Goal: Obtain resource: Download file/media

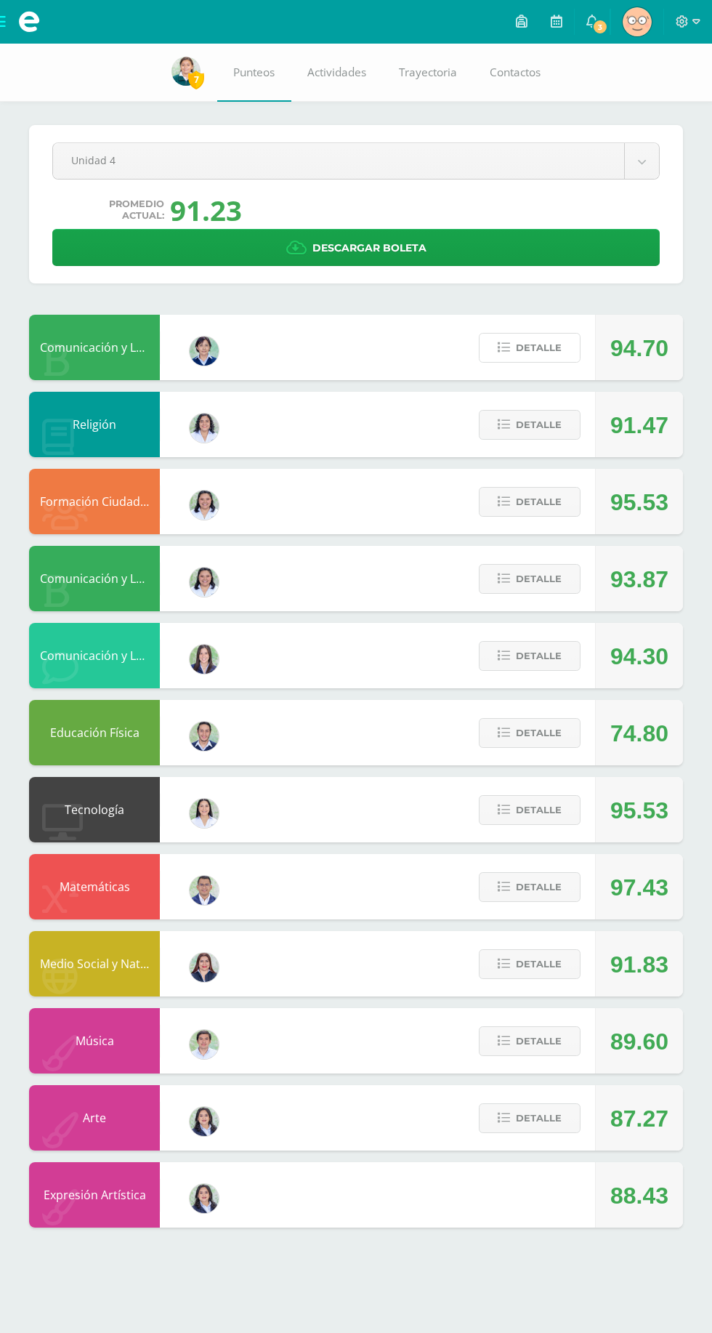
click at [561, 346] on button "Detalle" at bounding box center [530, 348] width 102 height 30
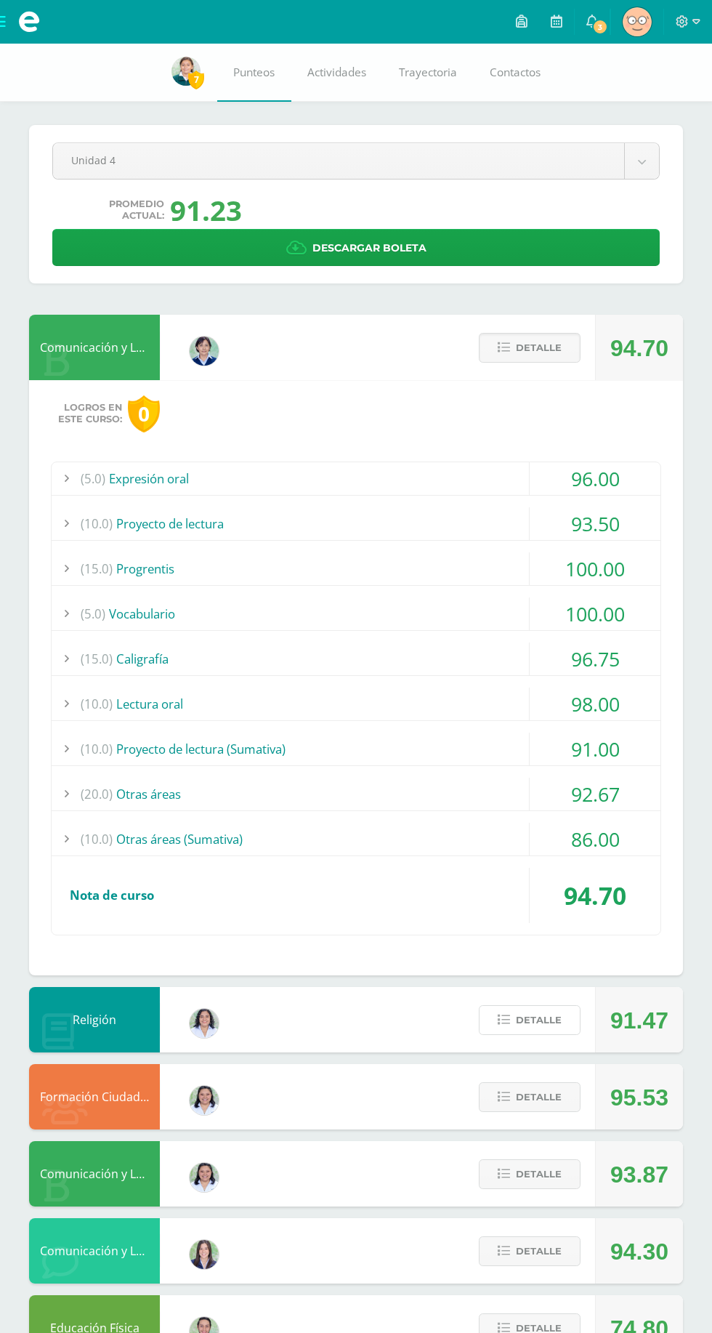
click at [559, 1013] on span "Detalle" at bounding box center [539, 1020] width 46 height 27
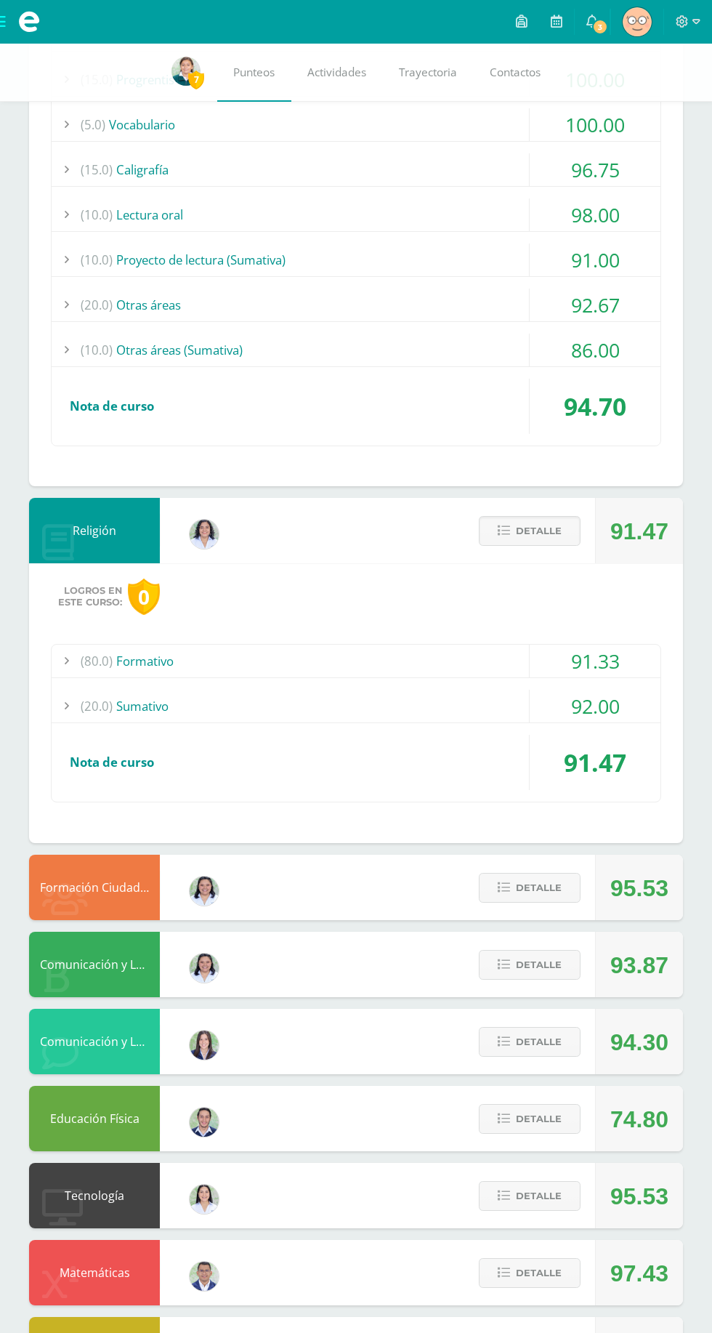
scroll to position [494, 0]
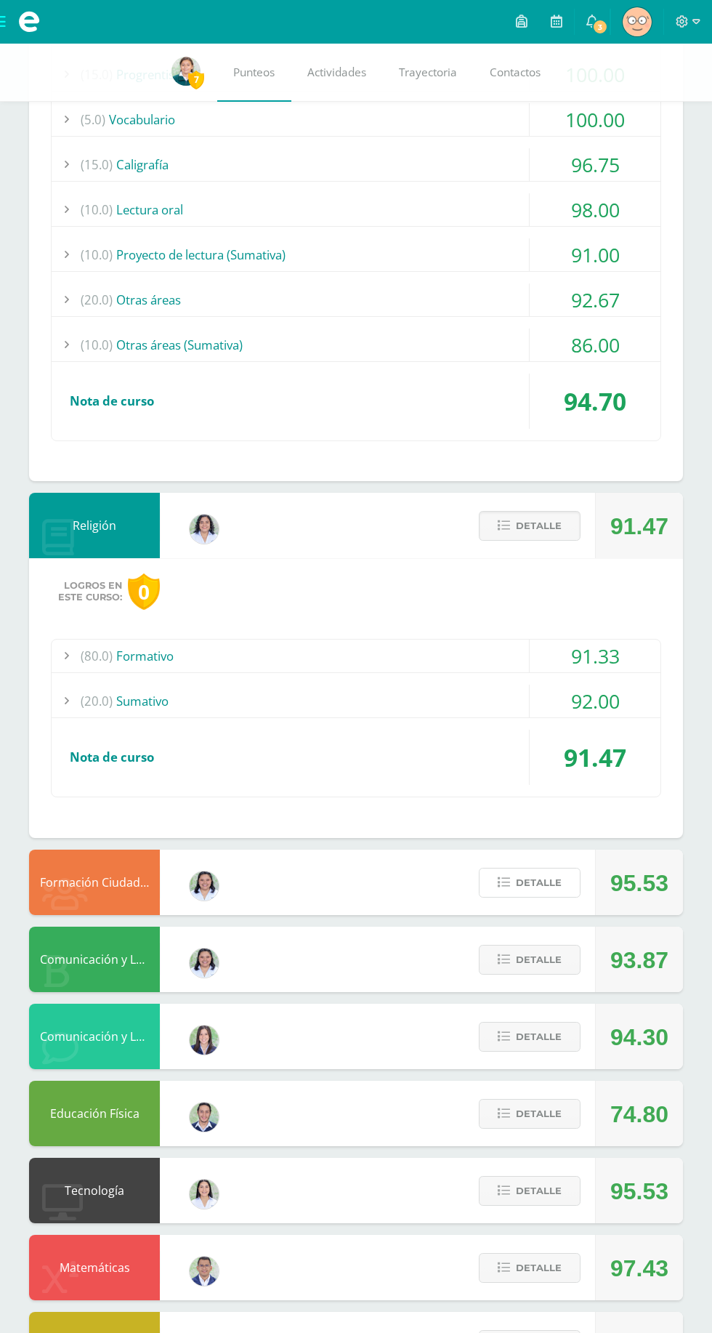
click at [571, 892] on button "Detalle" at bounding box center [530, 883] width 102 height 30
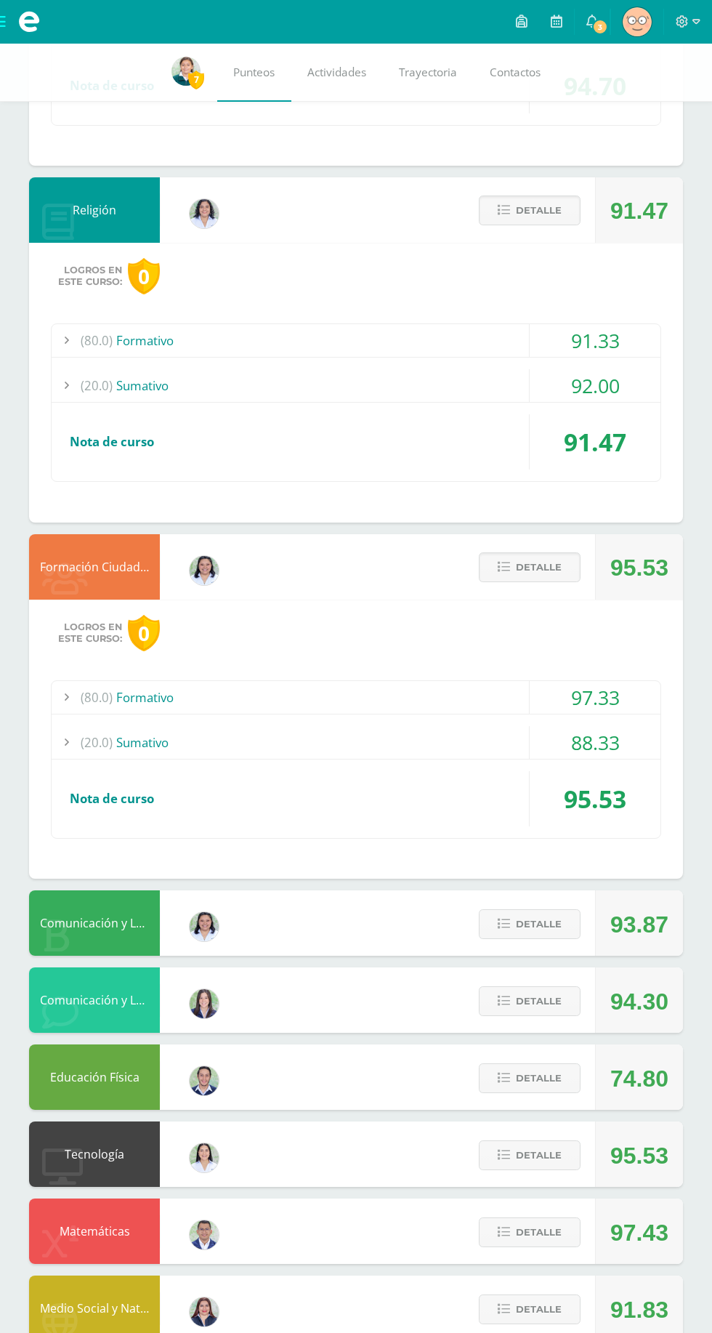
scroll to position [810, 0]
click at [536, 925] on span "Detalle" at bounding box center [539, 923] width 46 height 27
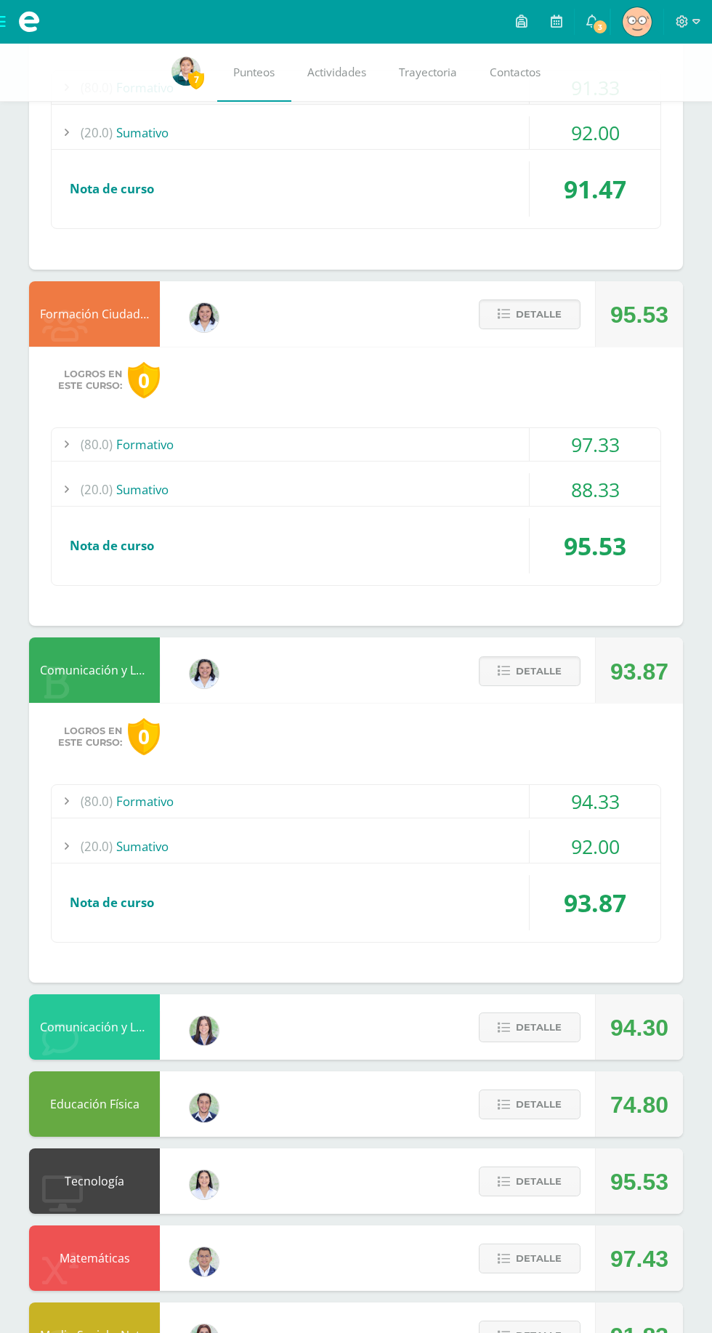
scroll to position [1067, 0]
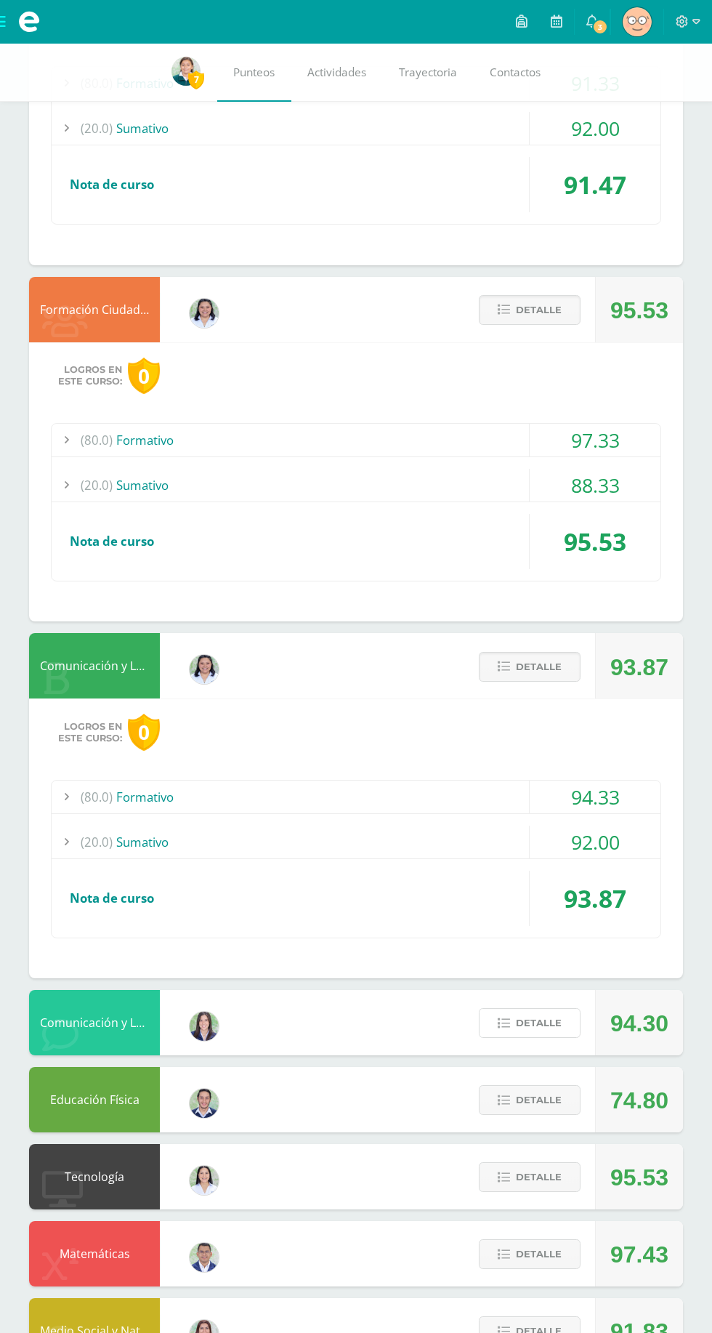
click at [535, 1032] on button "Detalle" at bounding box center [530, 1023] width 102 height 30
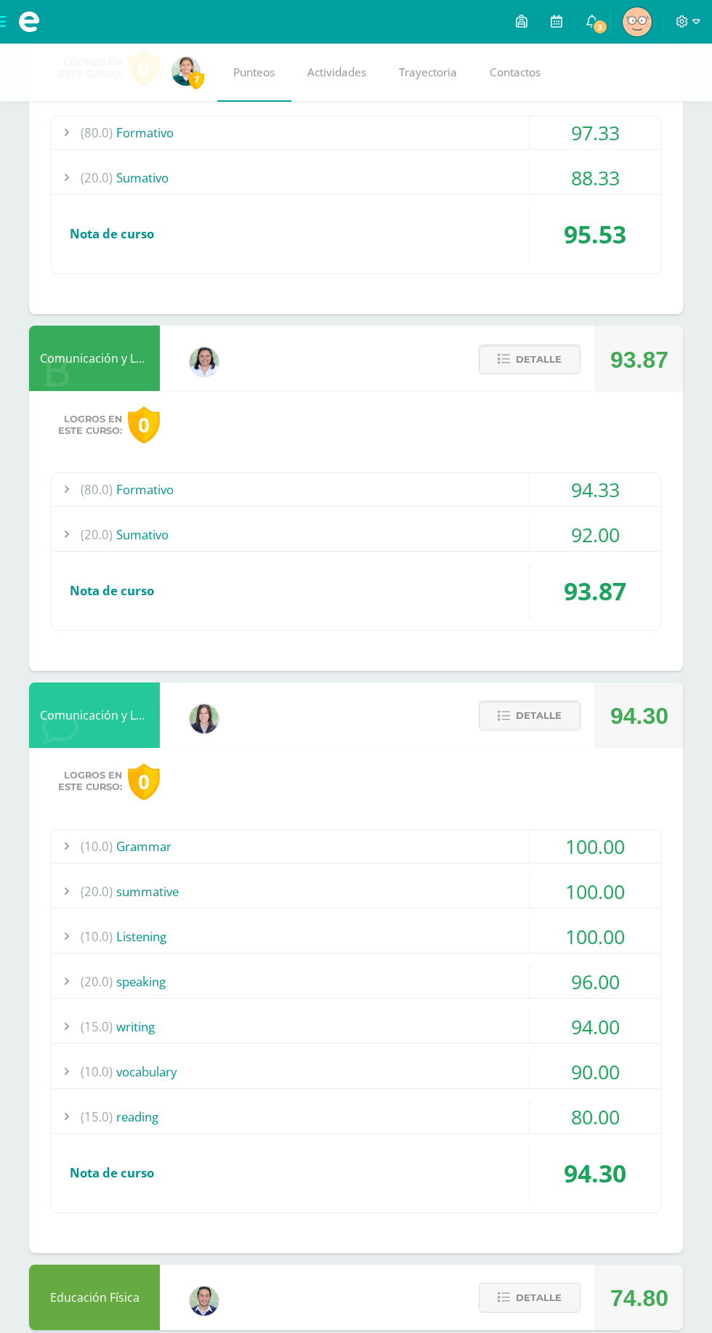
scroll to position [1753, 0]
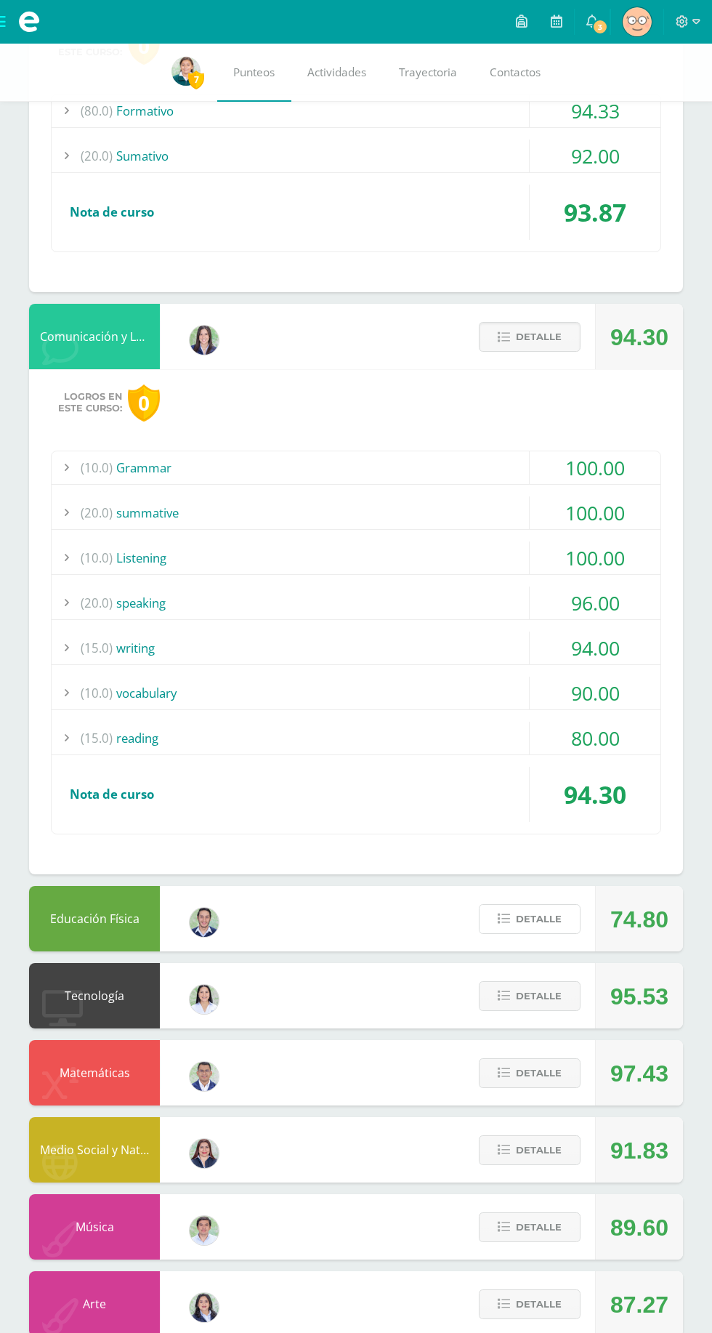
click at [537, 911] on span "Detalle" at bounding box center [539, 919] width 46 height 27
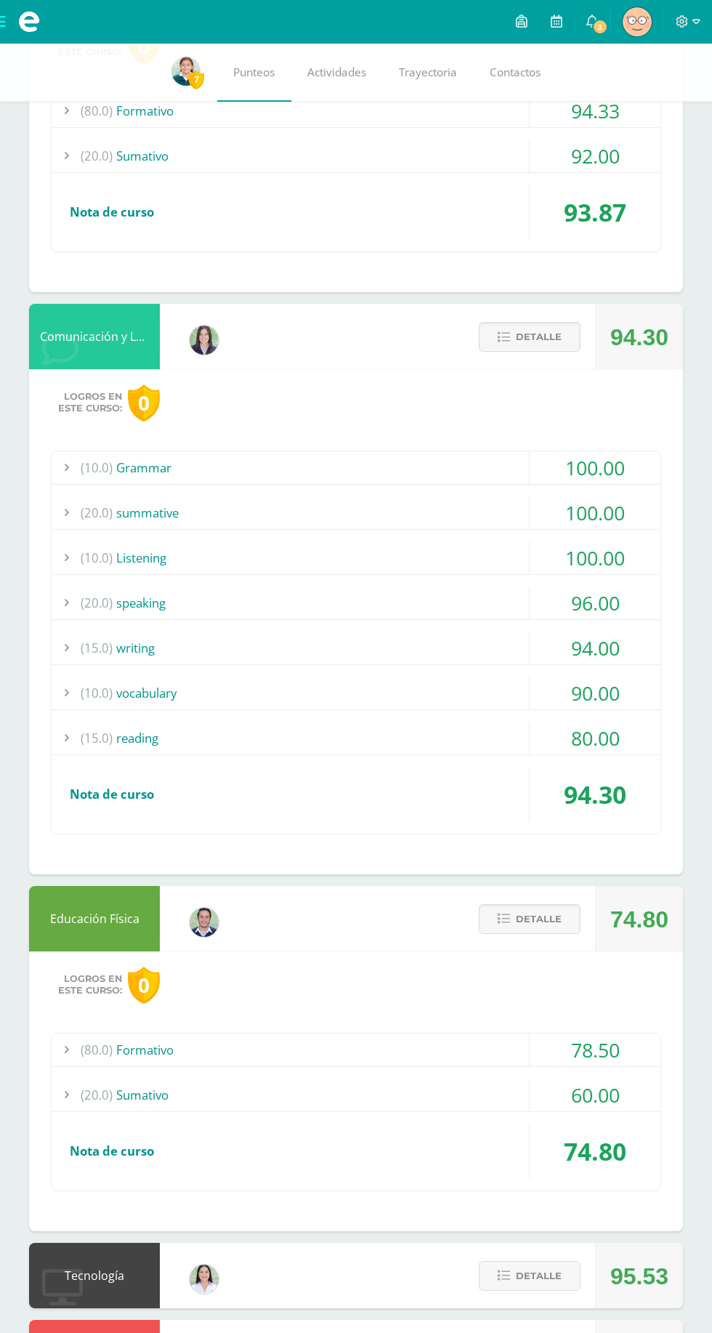
click at [524, 954] on div "Logros en este curso: 0 (80.0) Formativo 78.50 Nota Formativa 1 Ejercitación de…" at bounding box center [356, 1091] width 654 height 280
click at [622, 1086] on div "60.00" at bounding box center [595, 1095] width 131 height 33
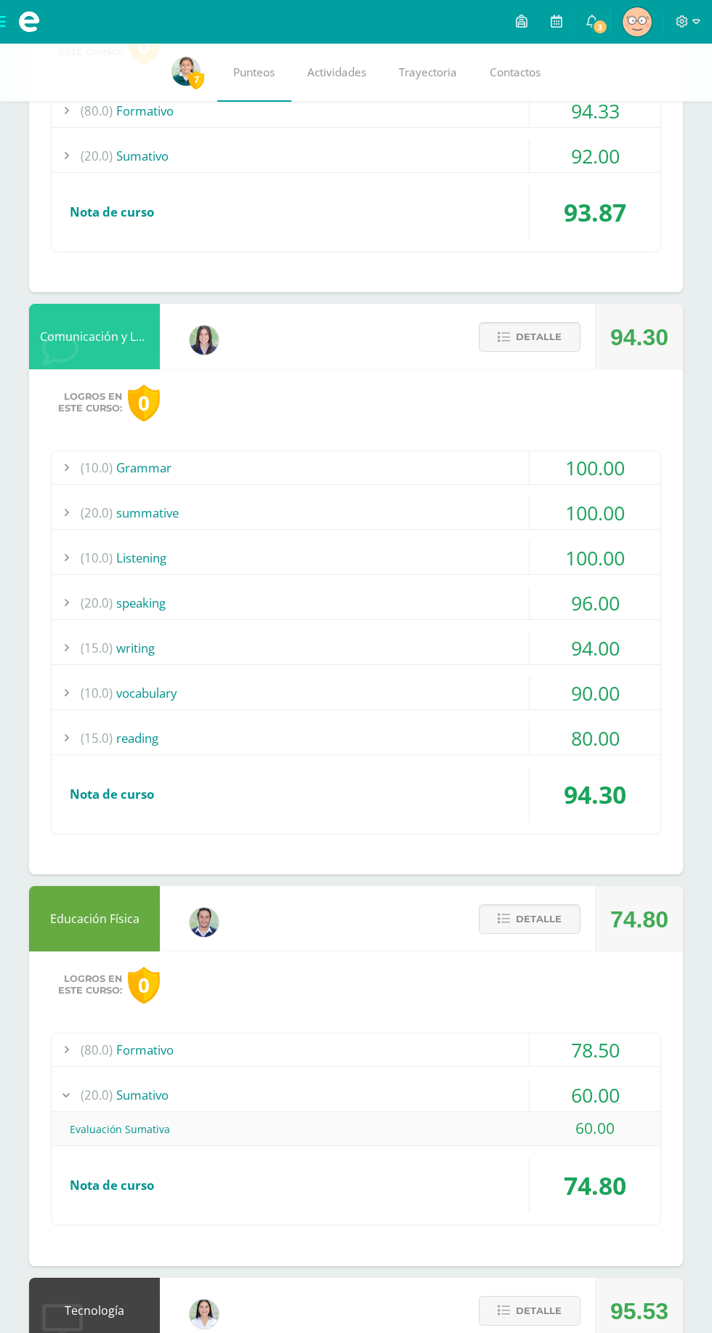
click at [596, 1103] on div "(20.0) Sumativo 60.00" at bounding box center [356, 1095] width 609 height 33
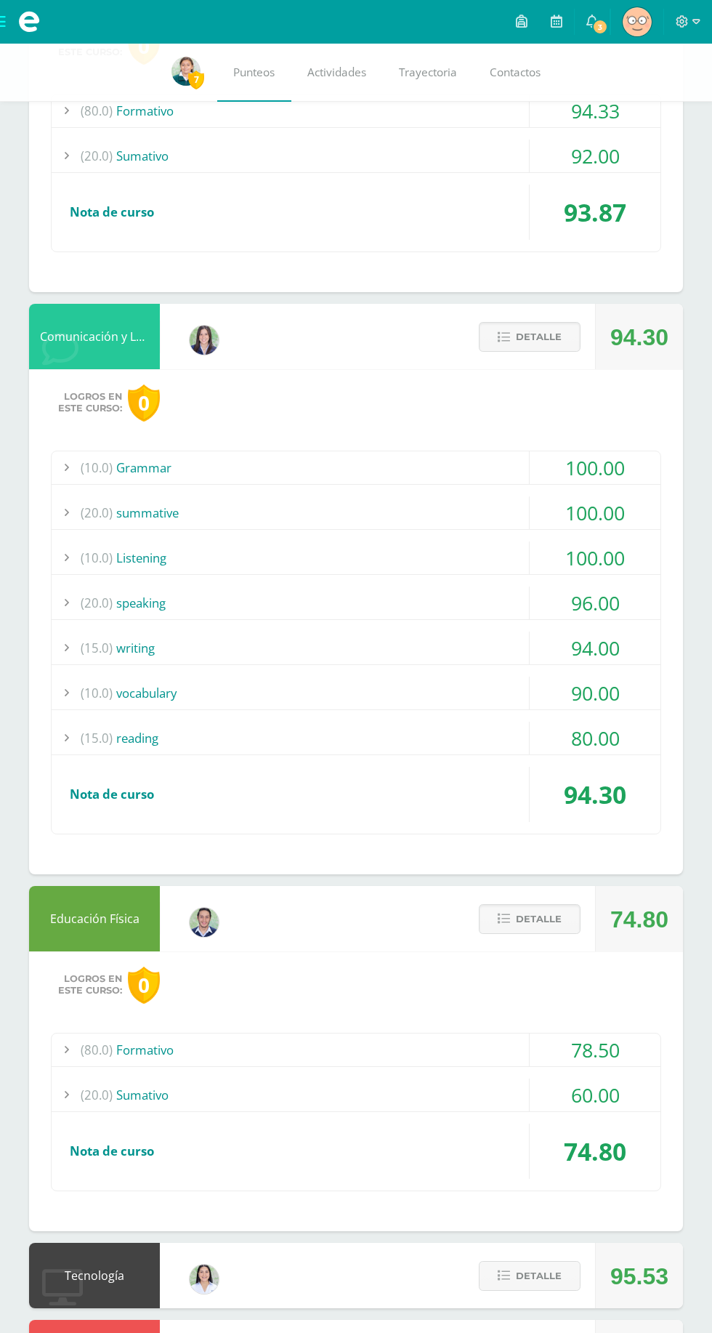
click at [552, 918] on span "Detalle" at bounding box center [539, 919] width 46 height 27
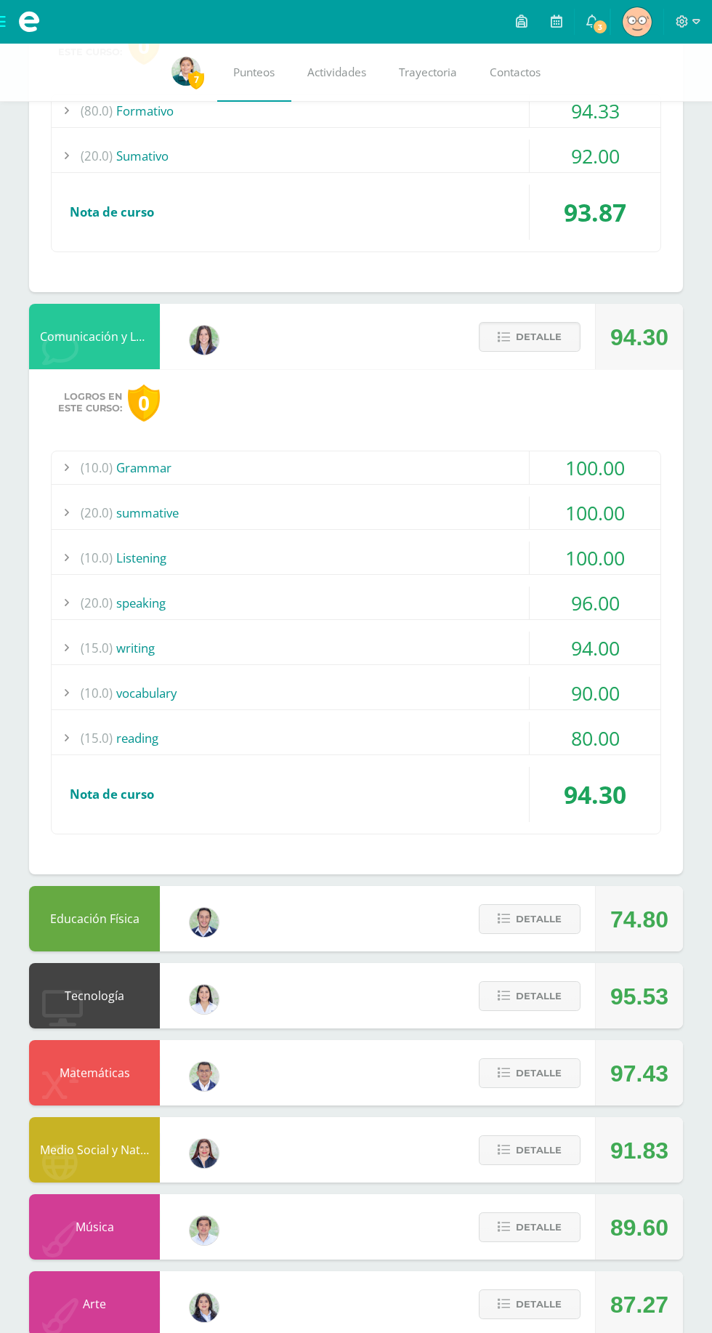
click at [557, 324] on span "Detalle" at bounding box center [539, 336] width 46 height 27
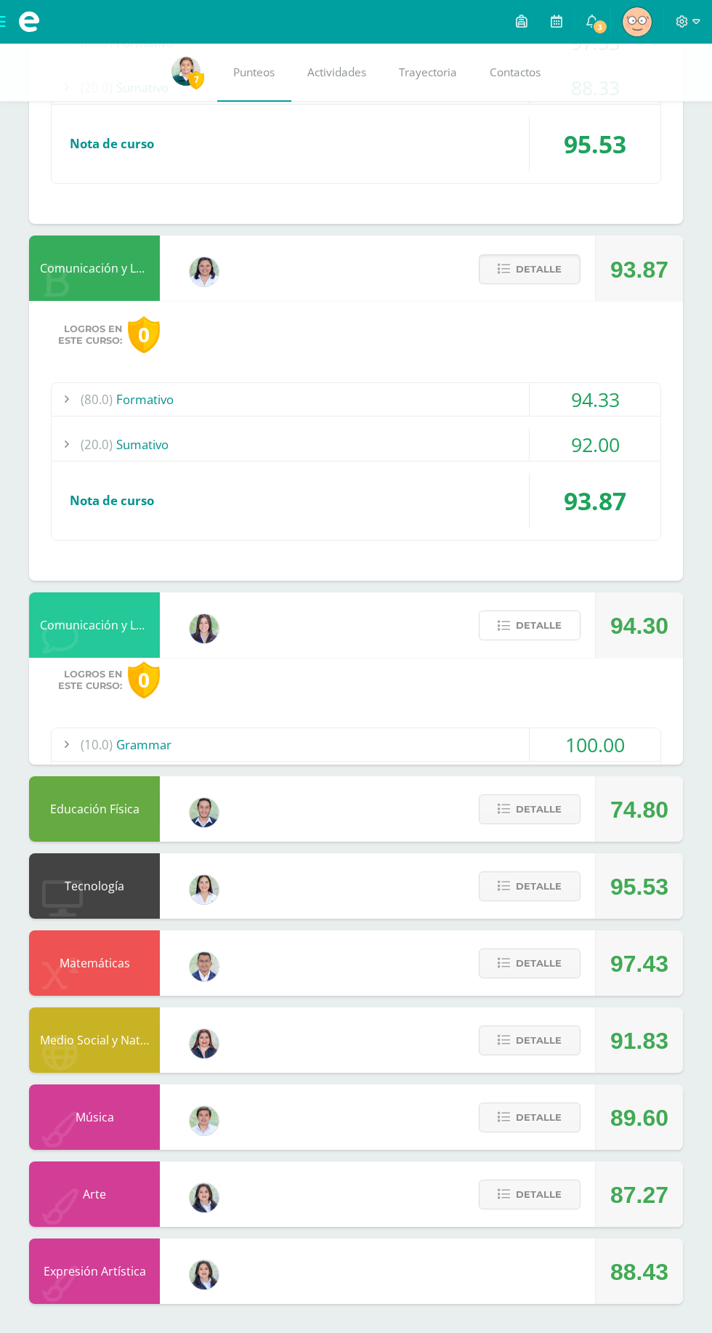
scroll to position [1250, 0]
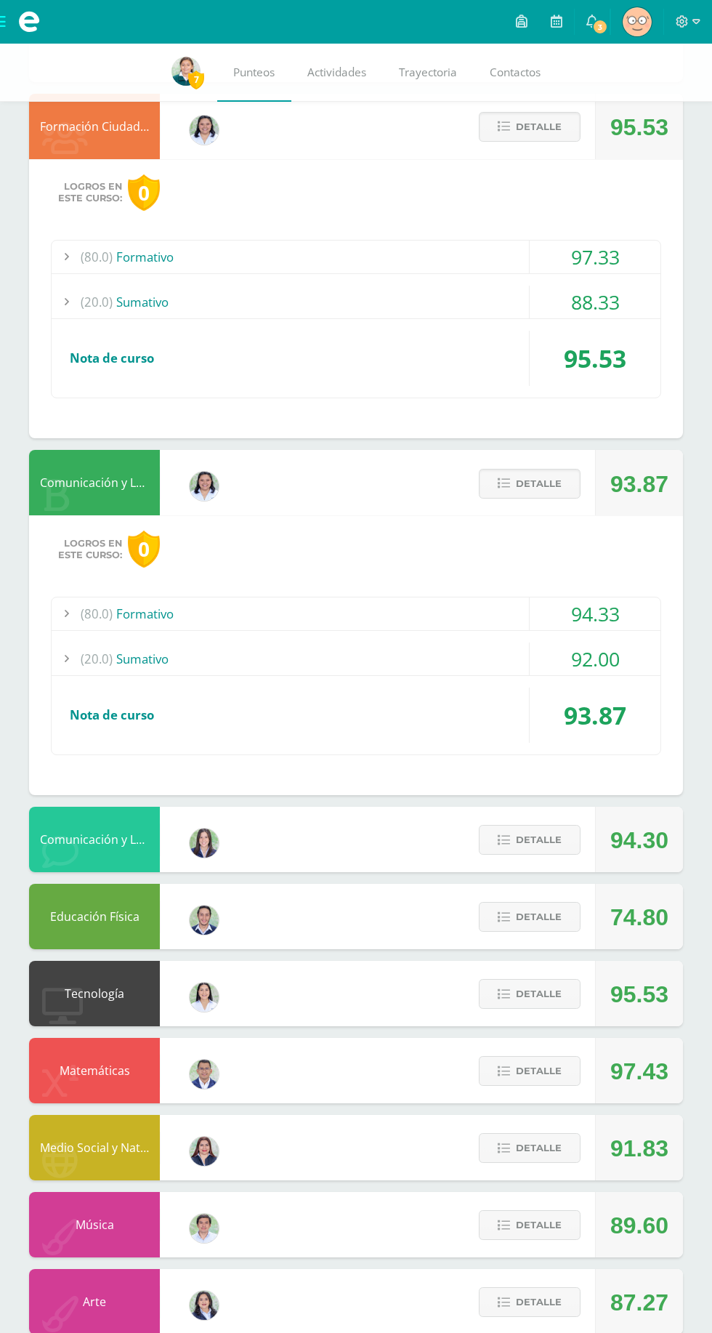
click at [536, 483] on span "Detalle" at bounding box center [539, 483] width 46 height 27
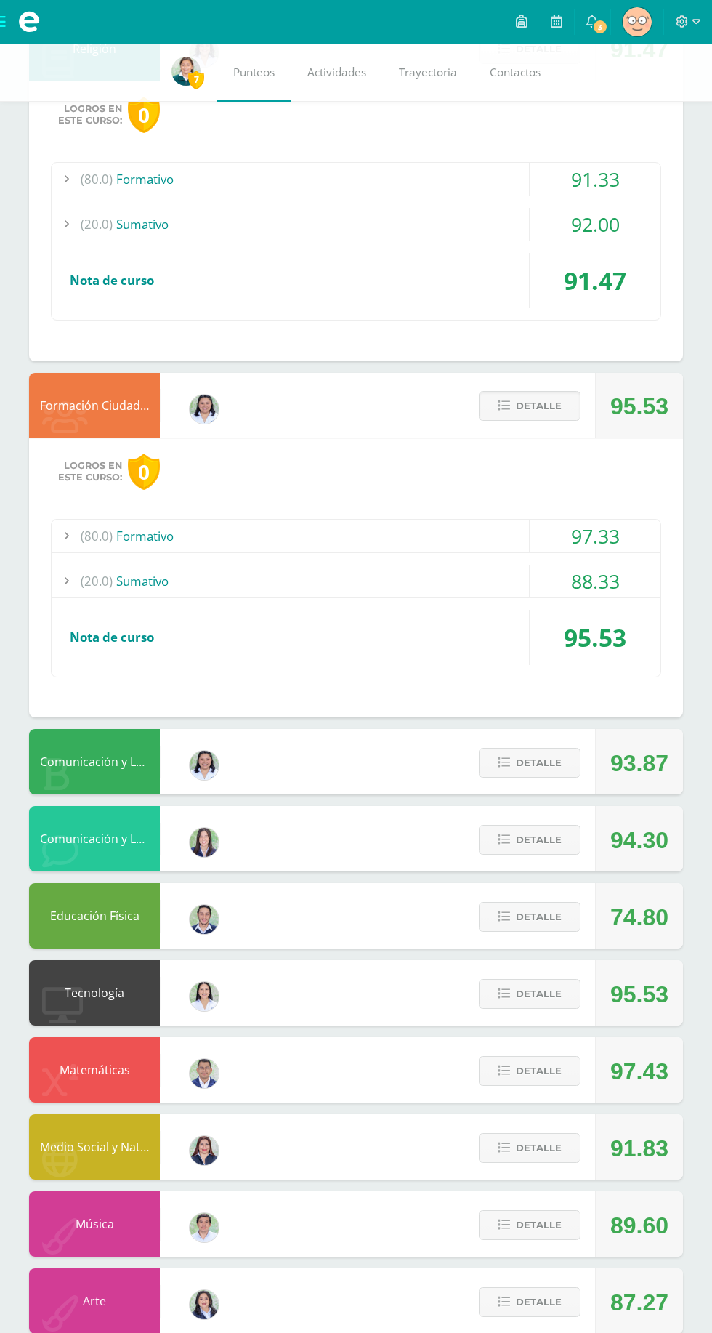
click at [537, 401] on span "Detalle" at bounding box center [539, 405] width 46 height 27
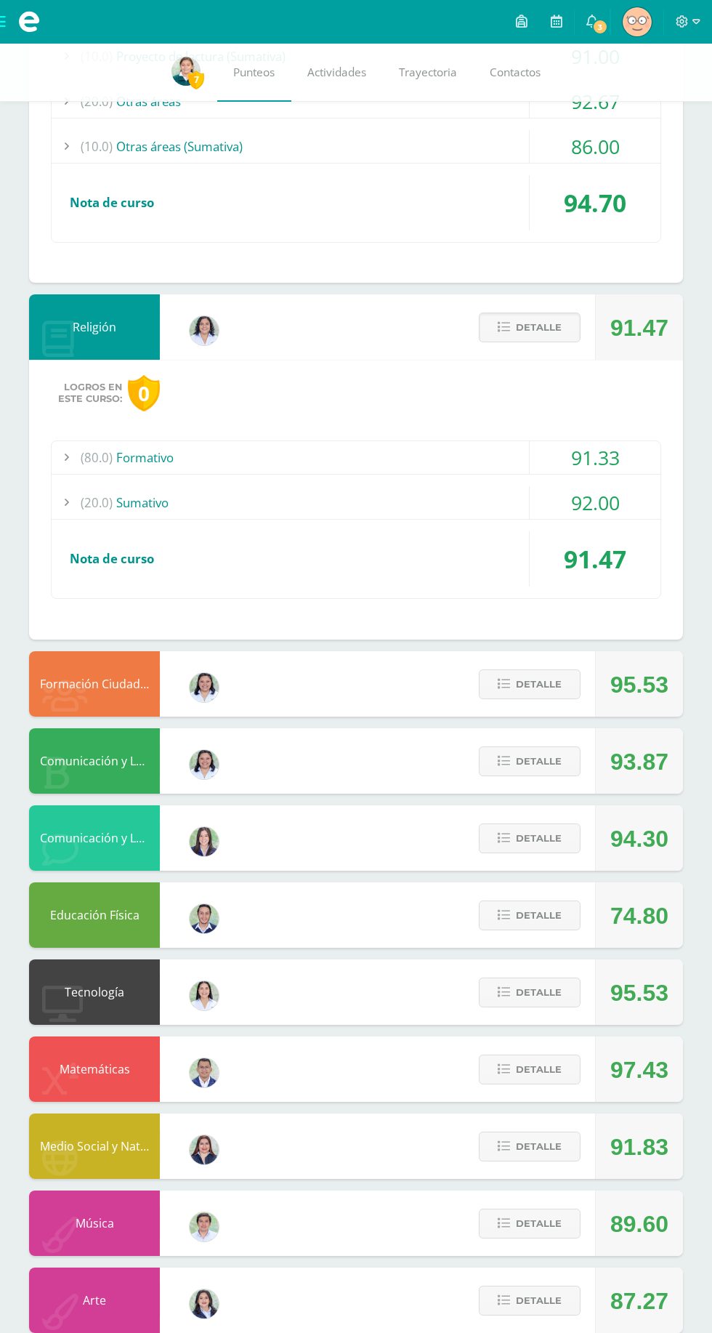
click at [527, 338] on span "Detalle" at bounding box center [539, 327] width 46 height 27
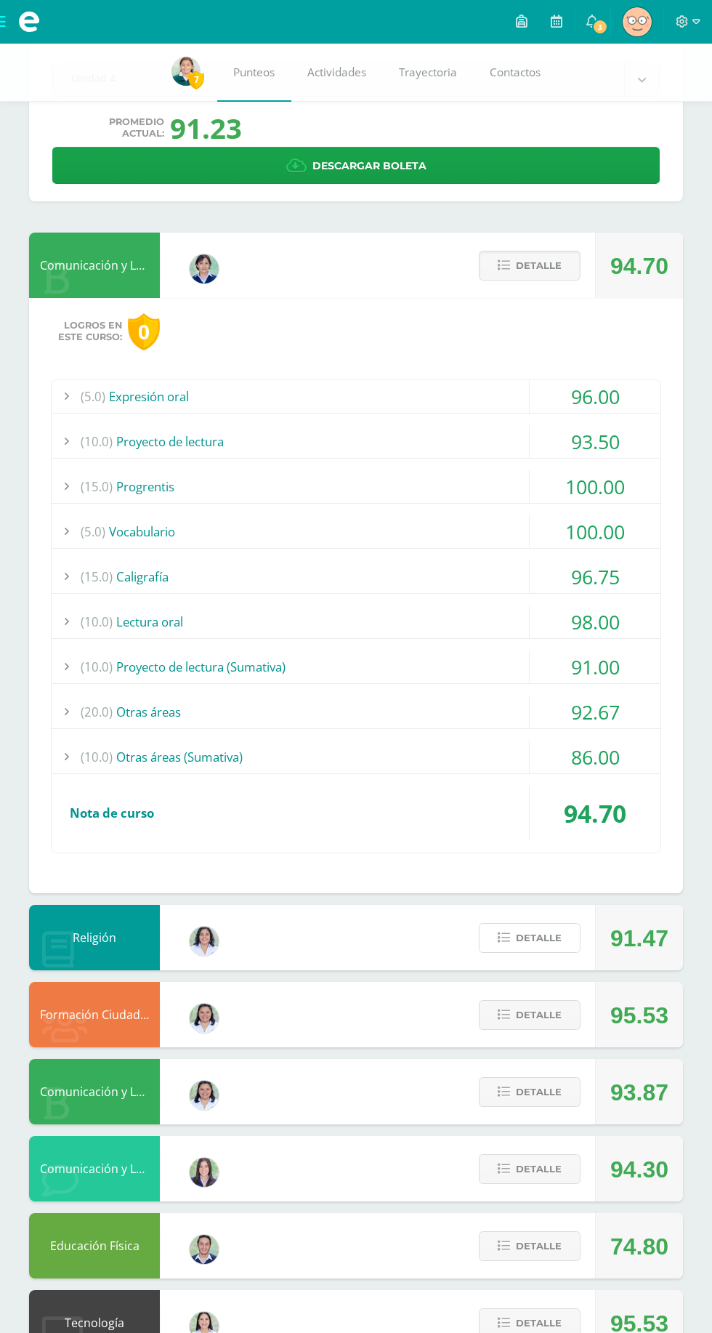
scroll to position [0, 0]
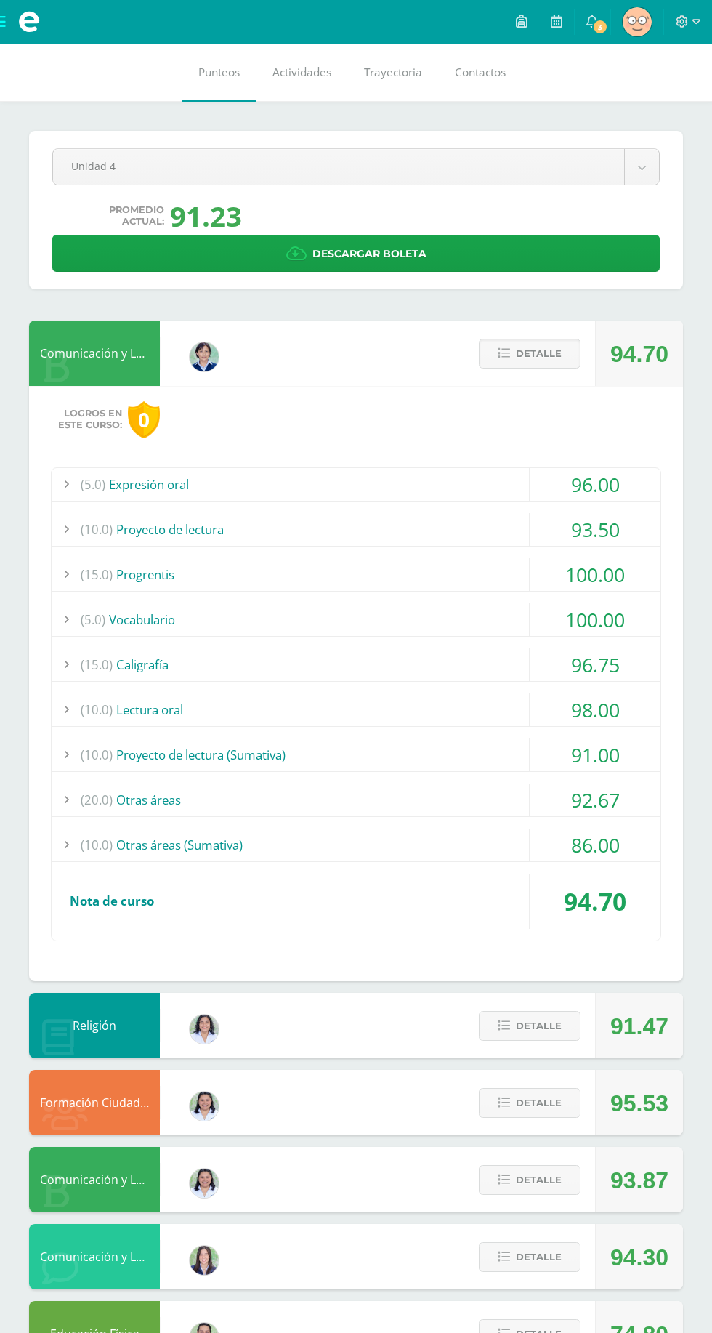
click at [537, 358] on span "Detalle" at bounding box center [539, 353] width 46 height 27
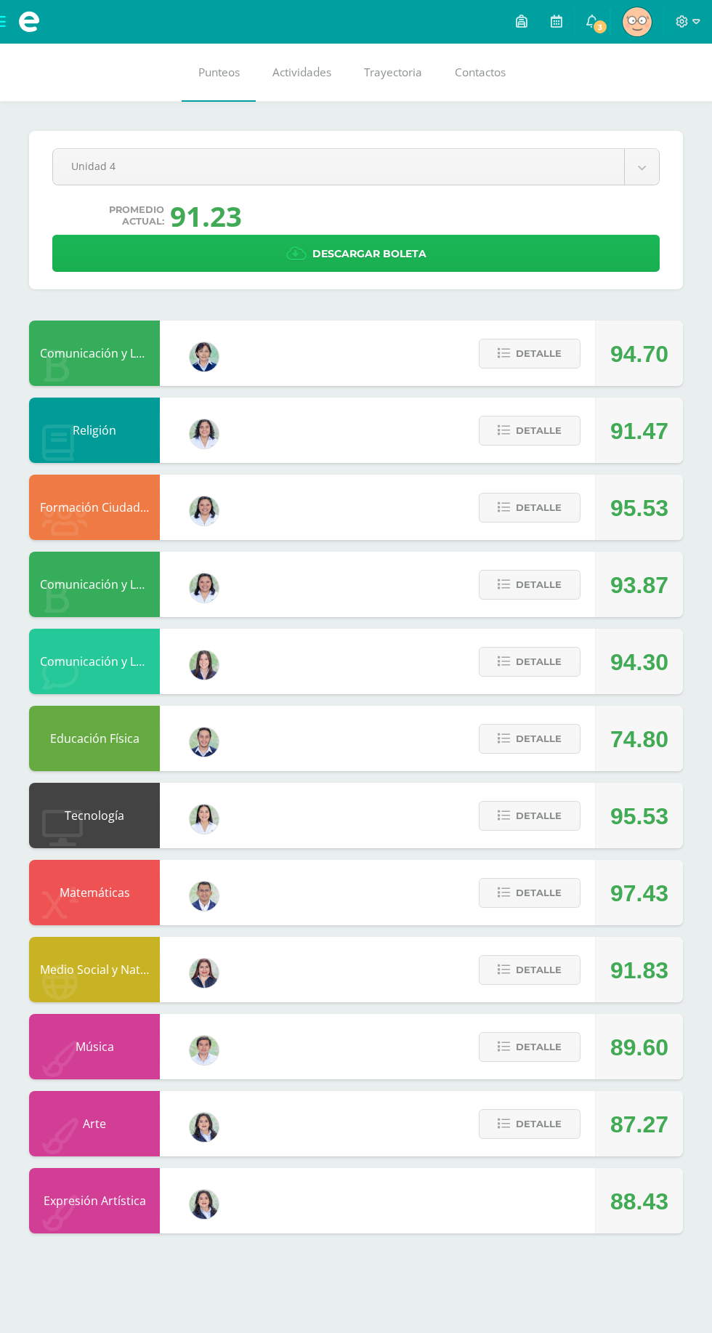
click at [538, 265] on link "Descargar boleta" at bounding box center [356, 253] width 608 height 37
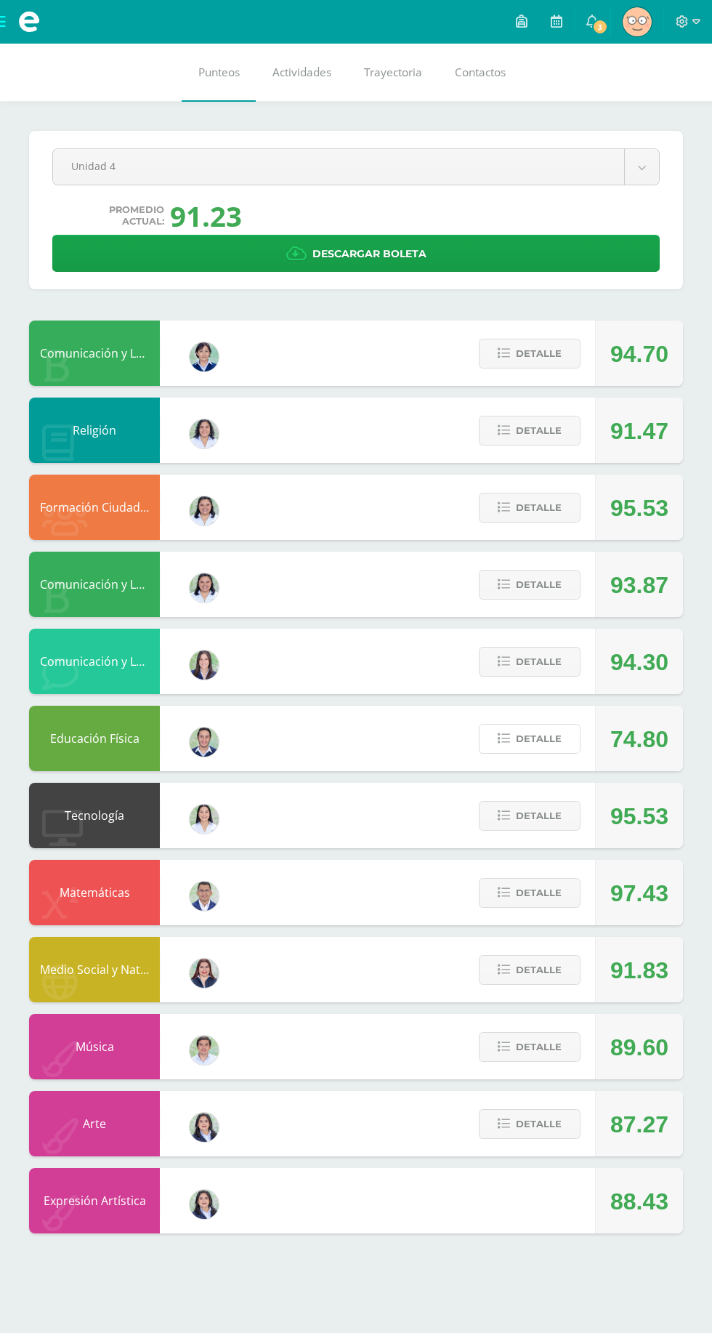
click at [555, 737] on span "Detalle" at bounding box center [539, 738] width 46 height 27
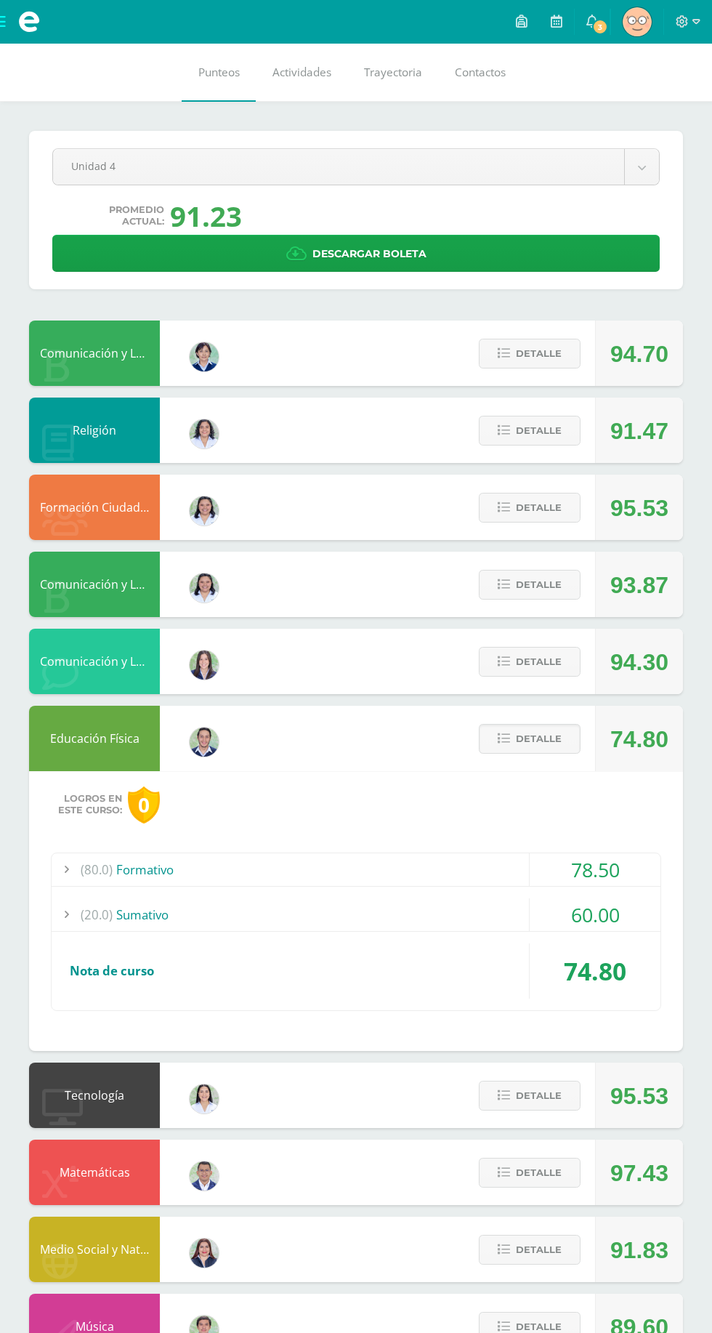
click at [628, 923] on div "60.00" at bounding box center [595, 914] width 131 height 33
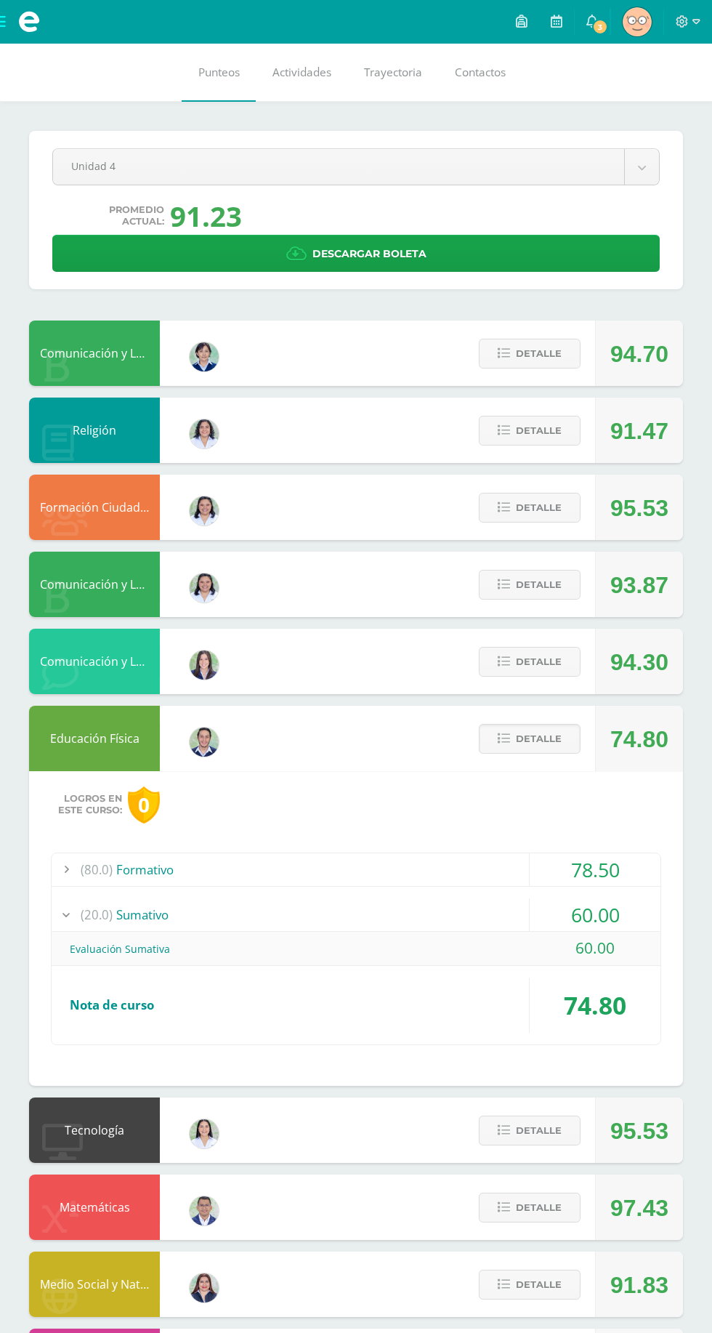
click at [602, 906] on div "60.00" at bounding box center [595, 914] width 131 height 33
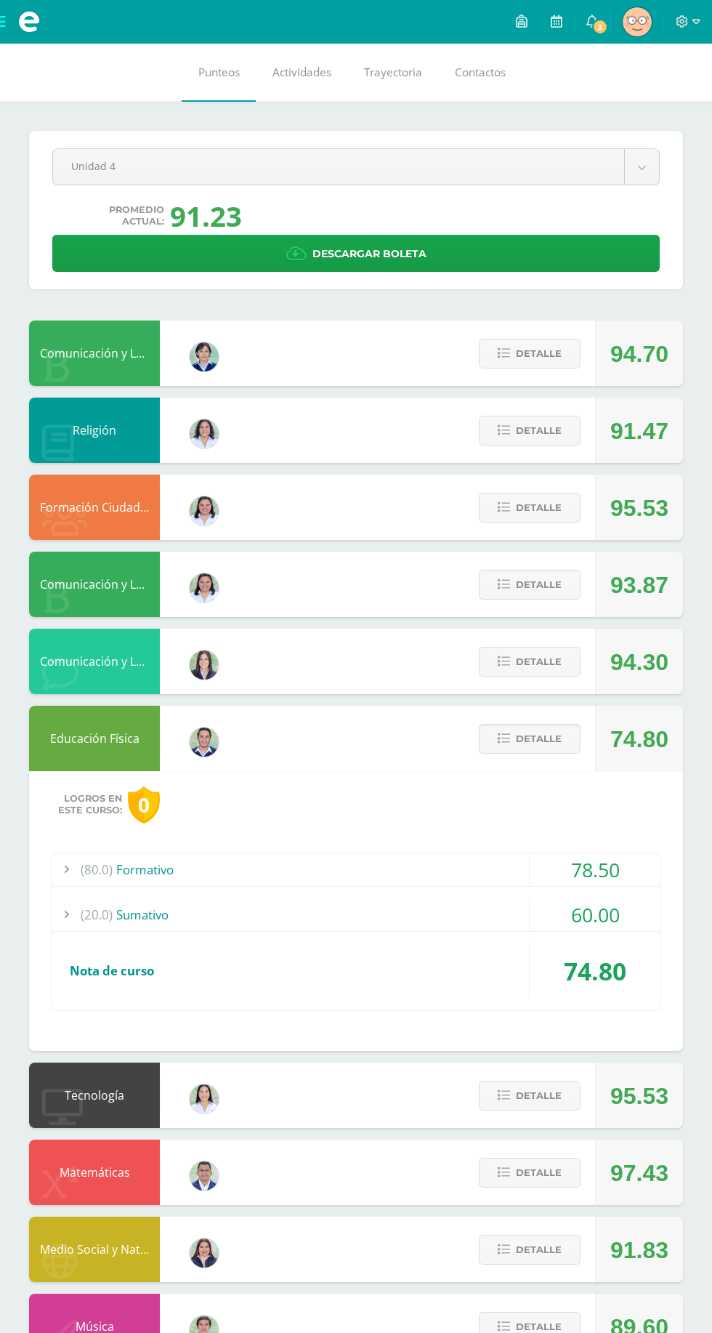
click at [565, 730] on button "Detalle" at bounding box center [530, 739] width 102 height 30
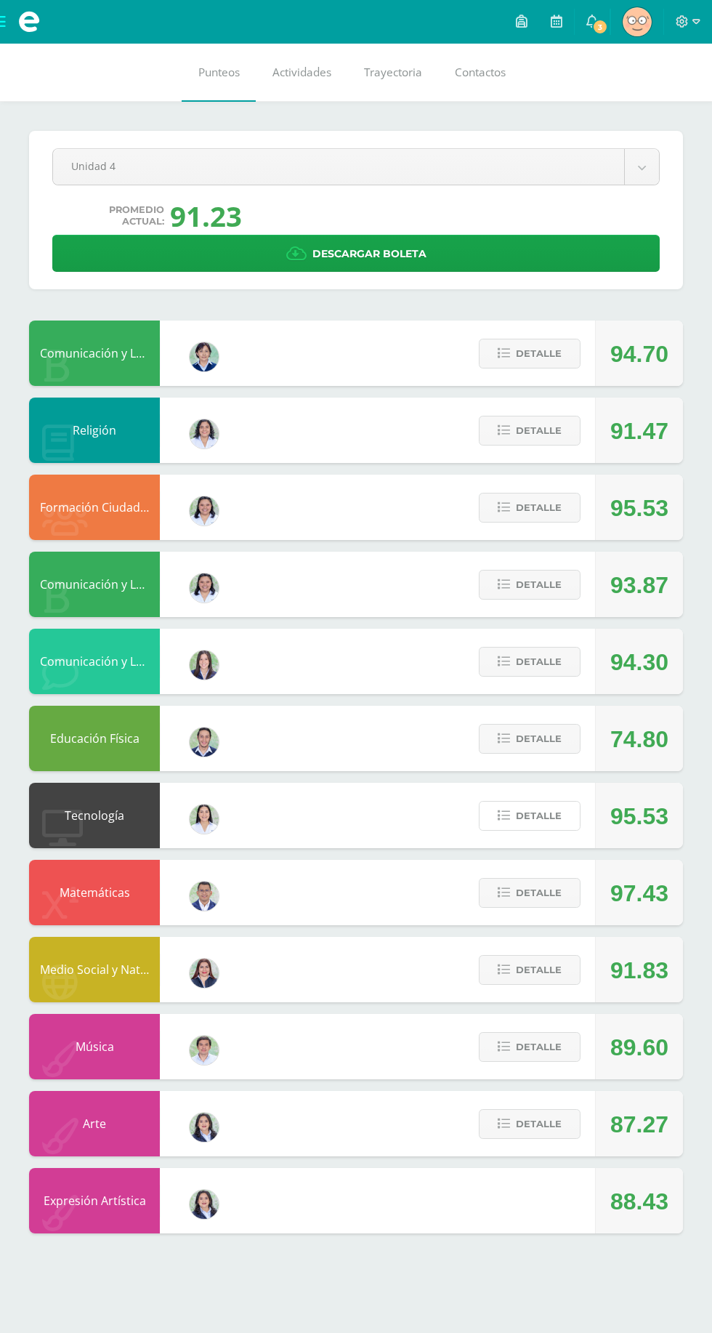
click at [521, 828] on span "Detalle" at bounding box center [539, 815] width 46 height 27
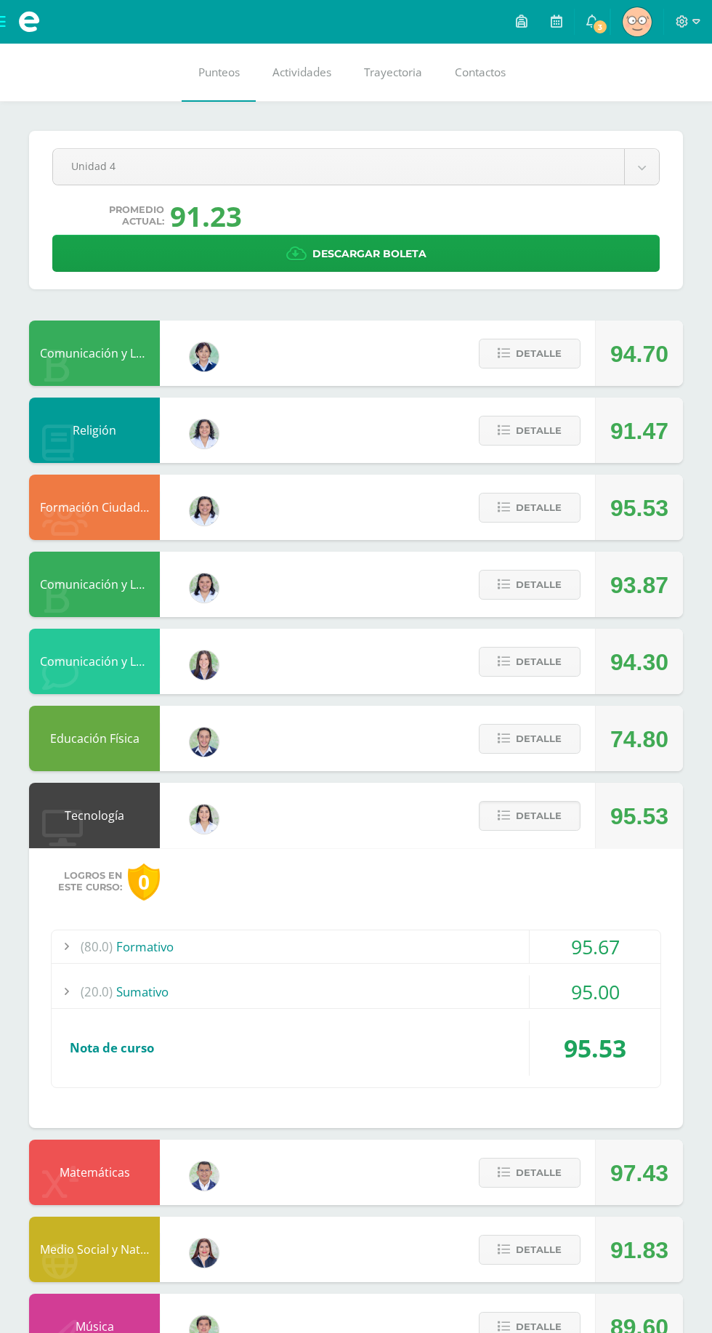
click at [538, 825] on span "Detalle" at bounding box center [539, 815] width 46 height 27
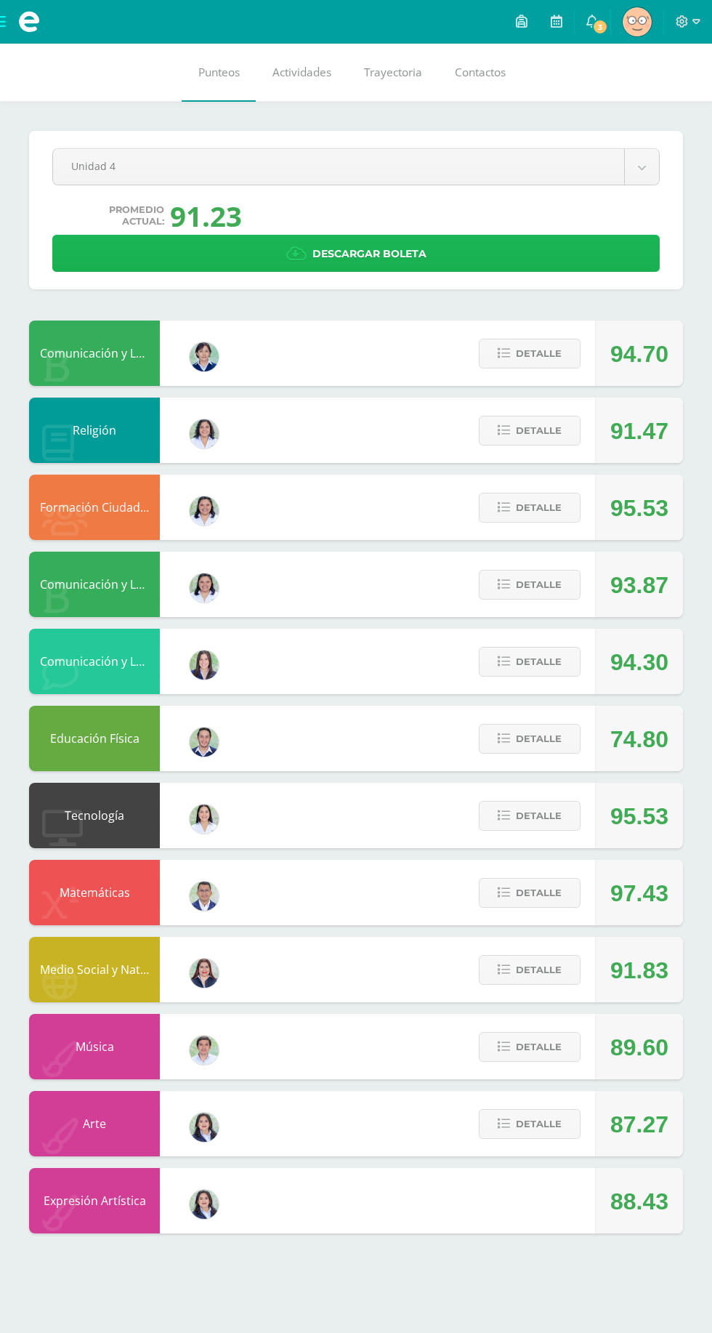
click at [451, 250] on link "Descargar boleta" at bounding box center [356, 253] width 608 height 37
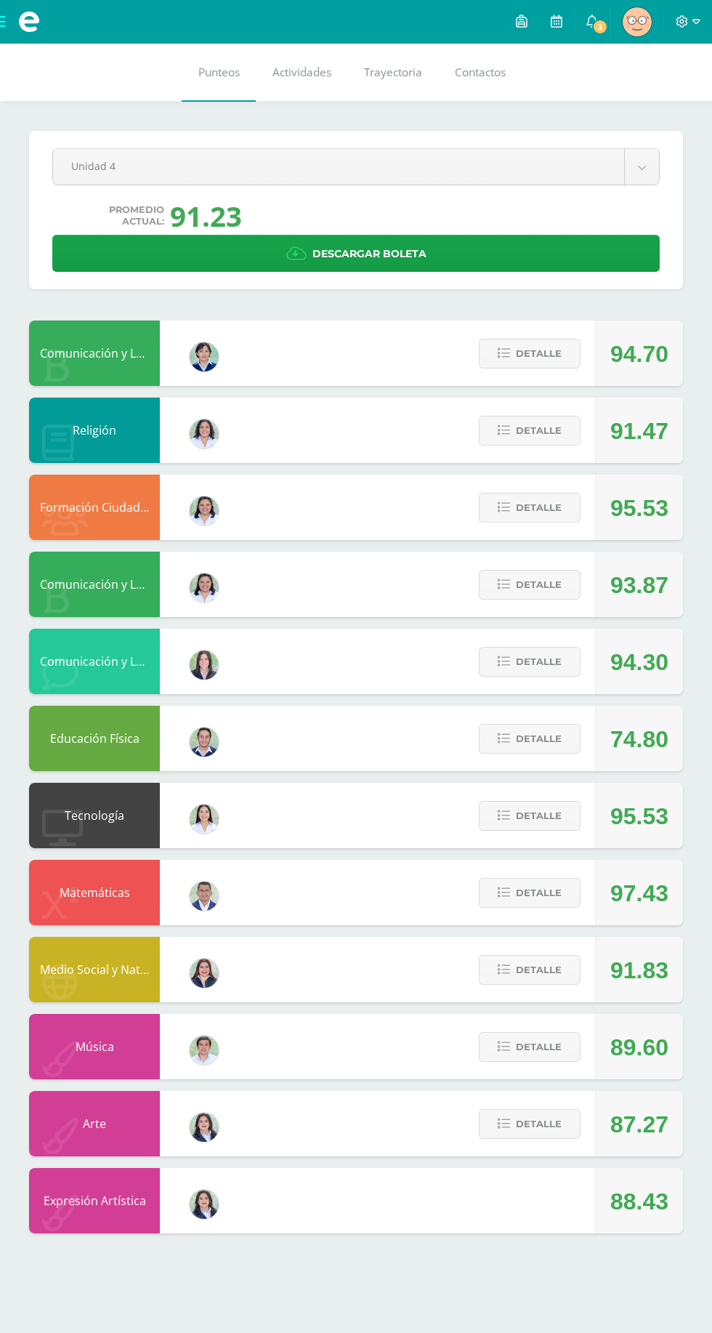
click at [586, 21] on link "3" at bounding box center [592, 22] width 35 height 44
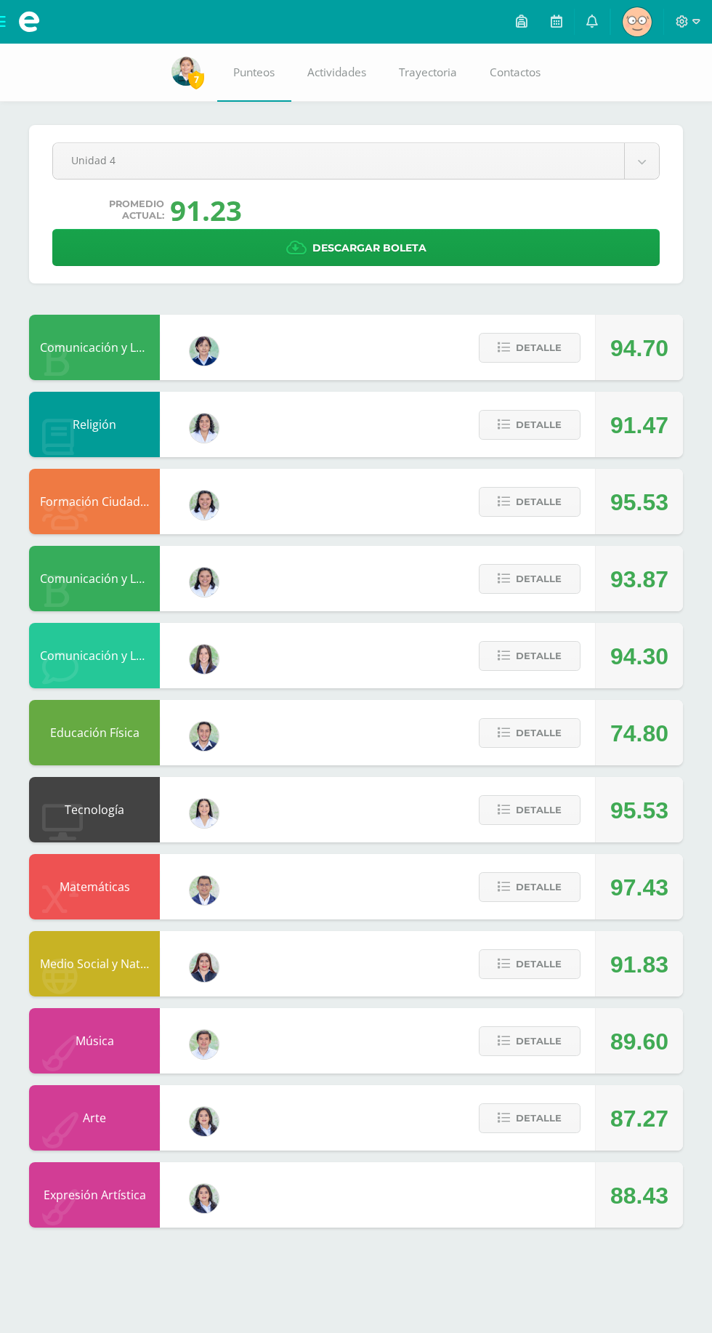
click at [9, 988] on div "Pendiente Unidad 4 Unidad 1 Unidad 2 Unidad 3 Unidad 4 Promedio actual: 91.23 D…" at bounding box center [356, 650] width 712 height 1213
